Goal: Transaction & Acquisition: Subscribe to service/newsletter

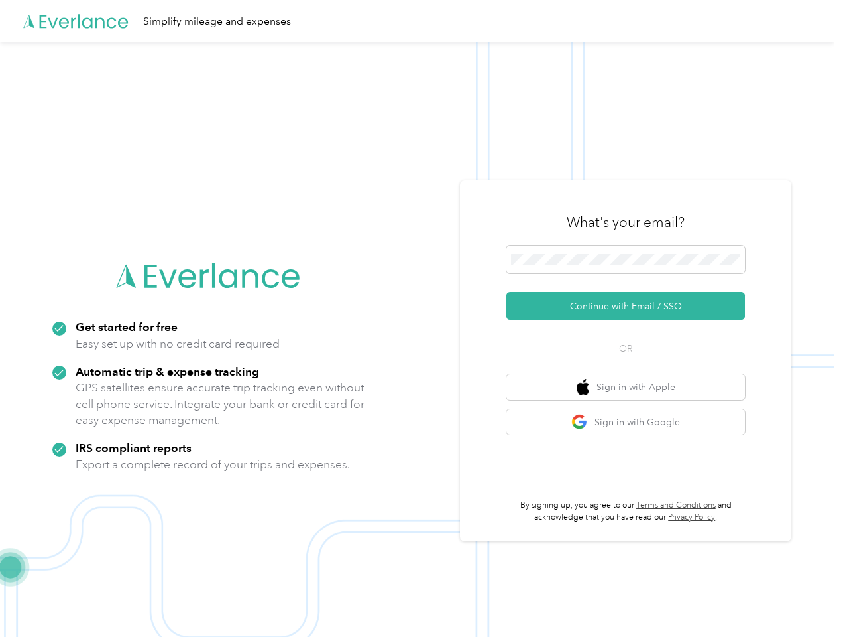
click at [420, 318] on img at bounding box center [417, 360] width 835 height 637
click at [420, 21] on div "Simplify mileage and expenses" at bounding box center [417, 21] width 835 height 42
click at [631, 306] on button "Continue with Email / SSO" at bounding box center [626, 306] width 239 height 28
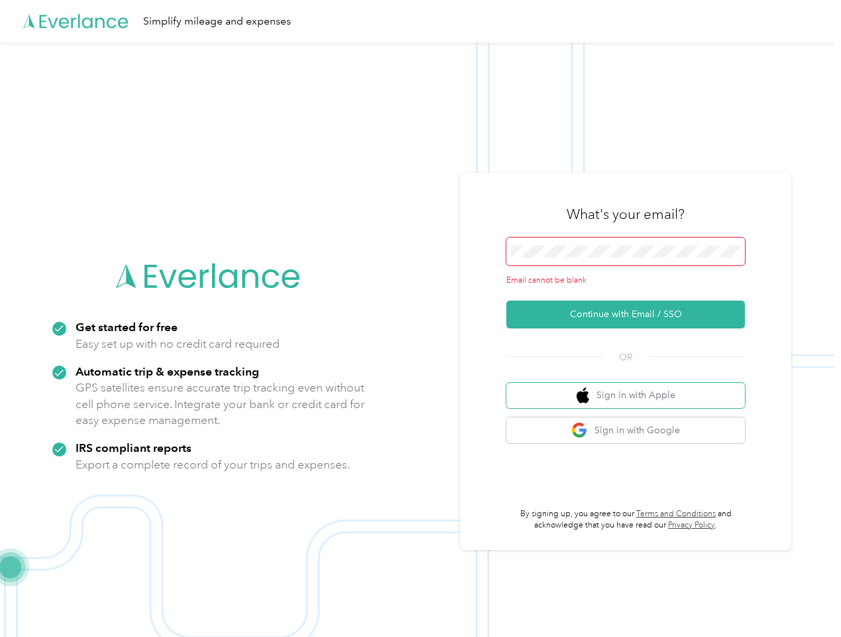
click at [631, 387] on button "Sign in with Apple" at bounding box center [626, 396] width 239 height 26
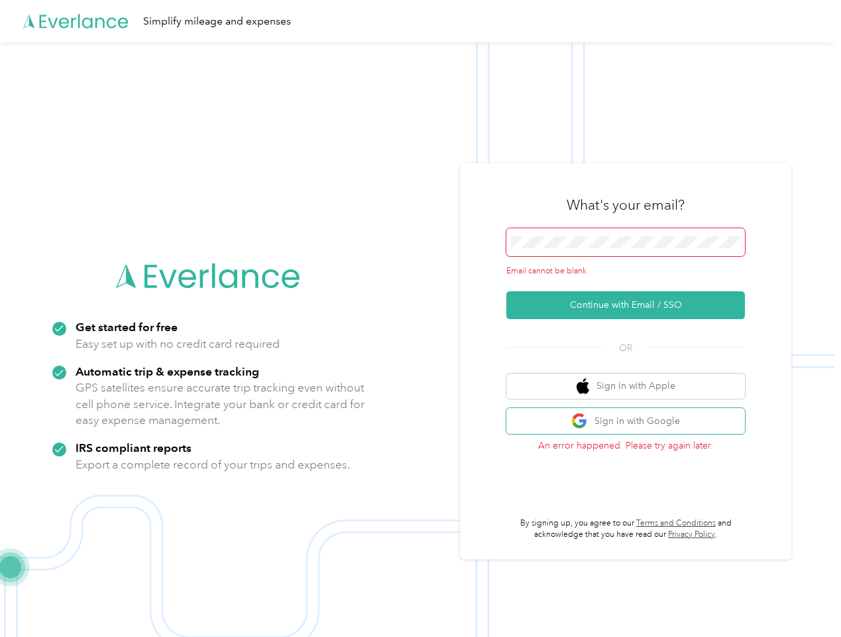
click at [631, 422] on button "Sign in with Google" at bounding box center [626, 421] width 239 height 26
